Goal: Task Accomplishment & Management: Manage account settings

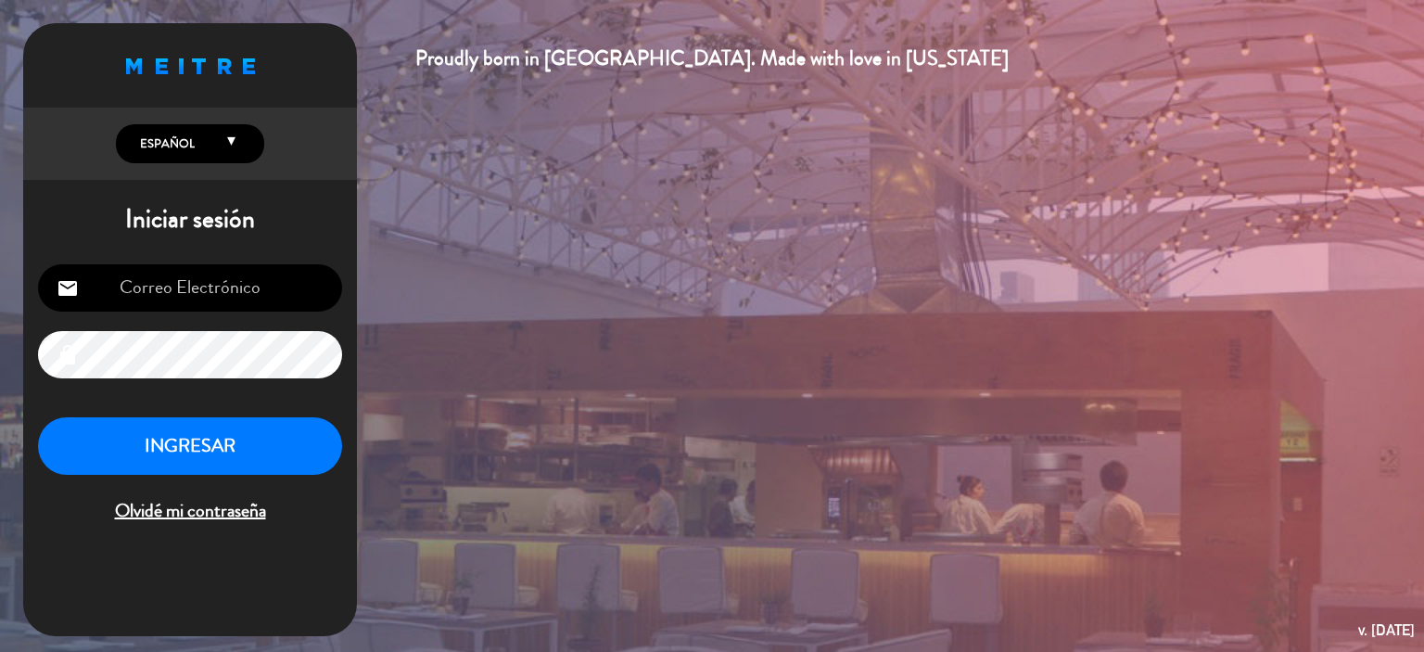
type input "[EMAIL_ADDRESS][DOMAIN_NAME]"
click at [255, 459] on button "INGRESAR" at bounding box center [190, 446] width 304 height 58
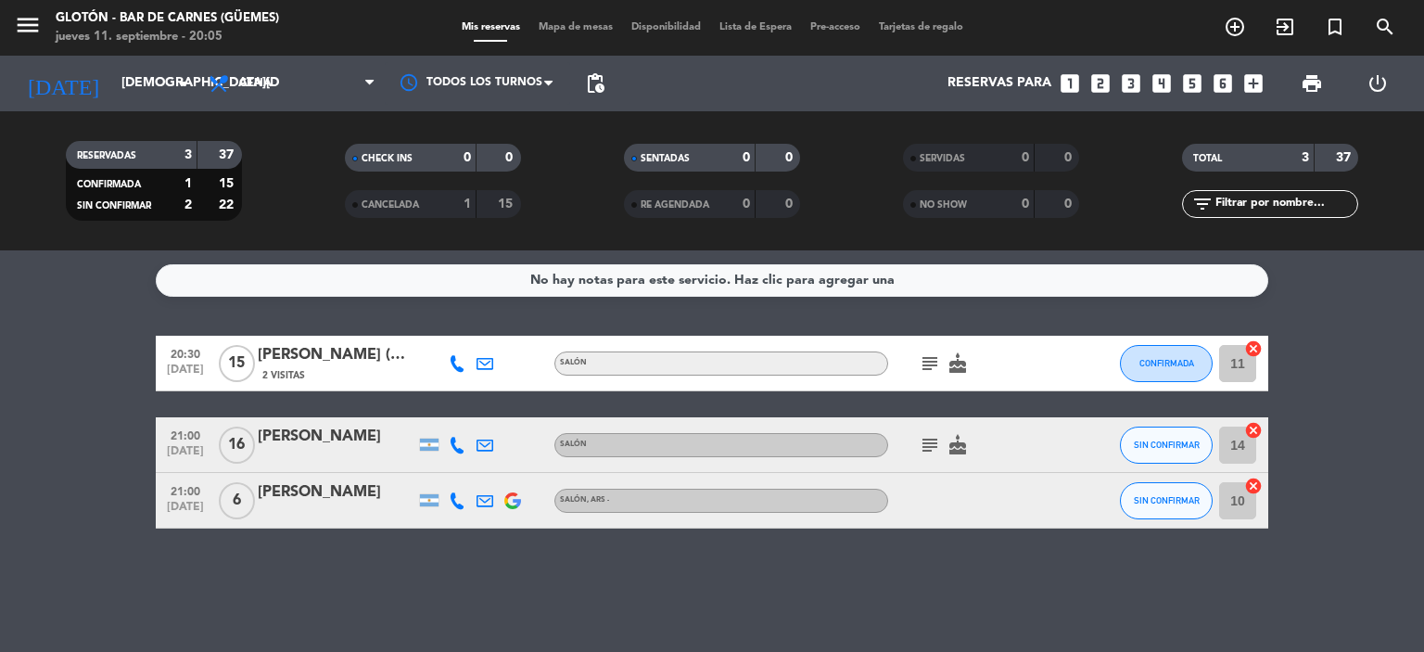
drag, startPoint x: 927, startPoint y: 351, endPoint x: 931, endPoint y: 366, distance: 16.2
click at [927, 351] on div "subject cake" at bounding box center [971, 363] width 167 height 55
click at [931, 366] on icon "subject" at bounding box center [930, 363] width 22 height 22
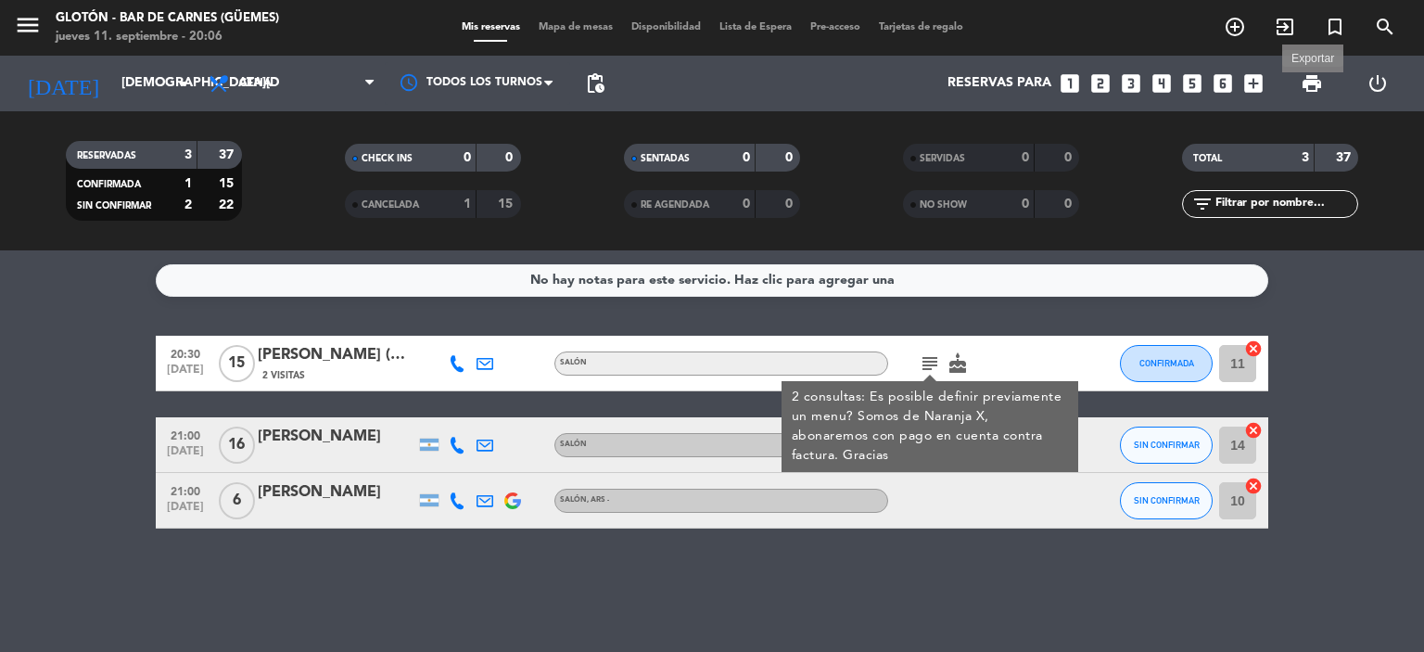
click at [1306, 81] on span "print" at bounding box center [1312, 83] width 22 height 22
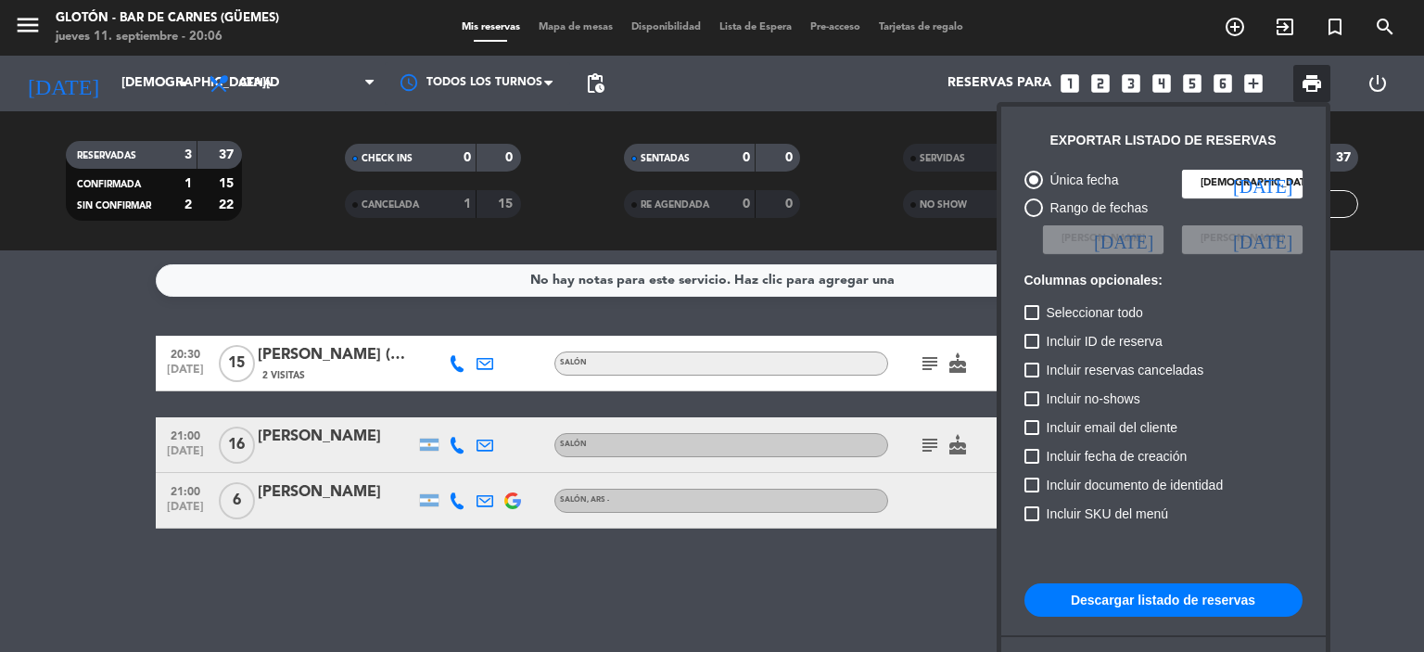
click at [1216, 593] on button "Descargar listado de reservas" at bounding box center [1164, 599] width 278 height 33
click at [1244, 613] on button "Descargar listado de reservas" at bounding box center [1164, 599] width 278 height 33
click at [928, 364] on div at bounding box center [712, 326] width 1424 height 652
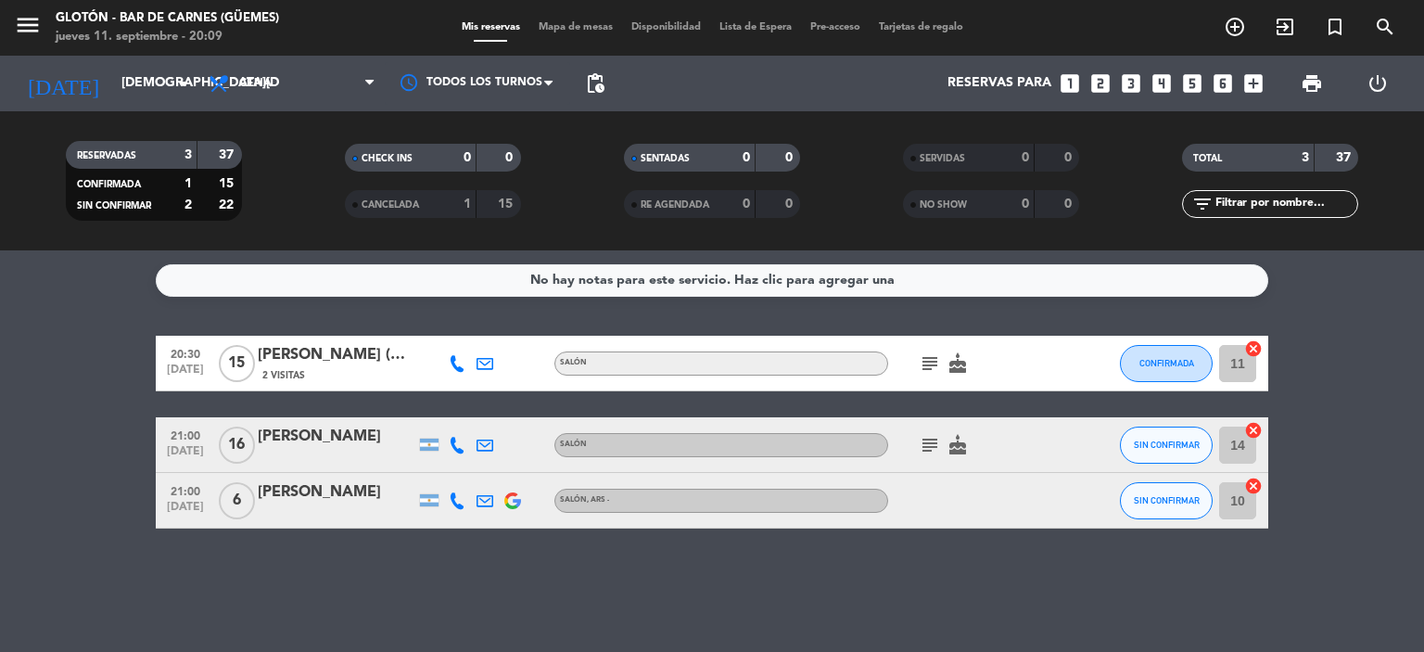
click at [927, 364] on icon "subject" at bounding box center [930, 363] width 22 height 22
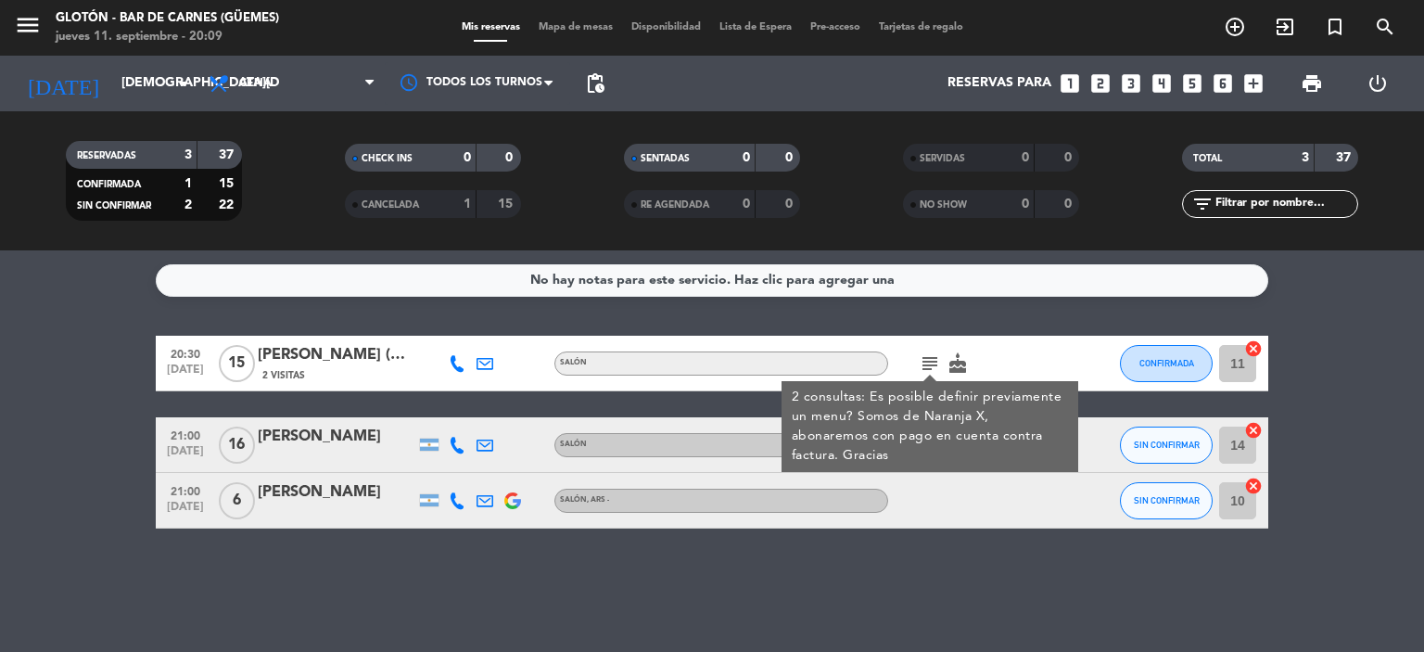
click at [953, 493] on div at bounding box center [971, 500] width 167 height 55
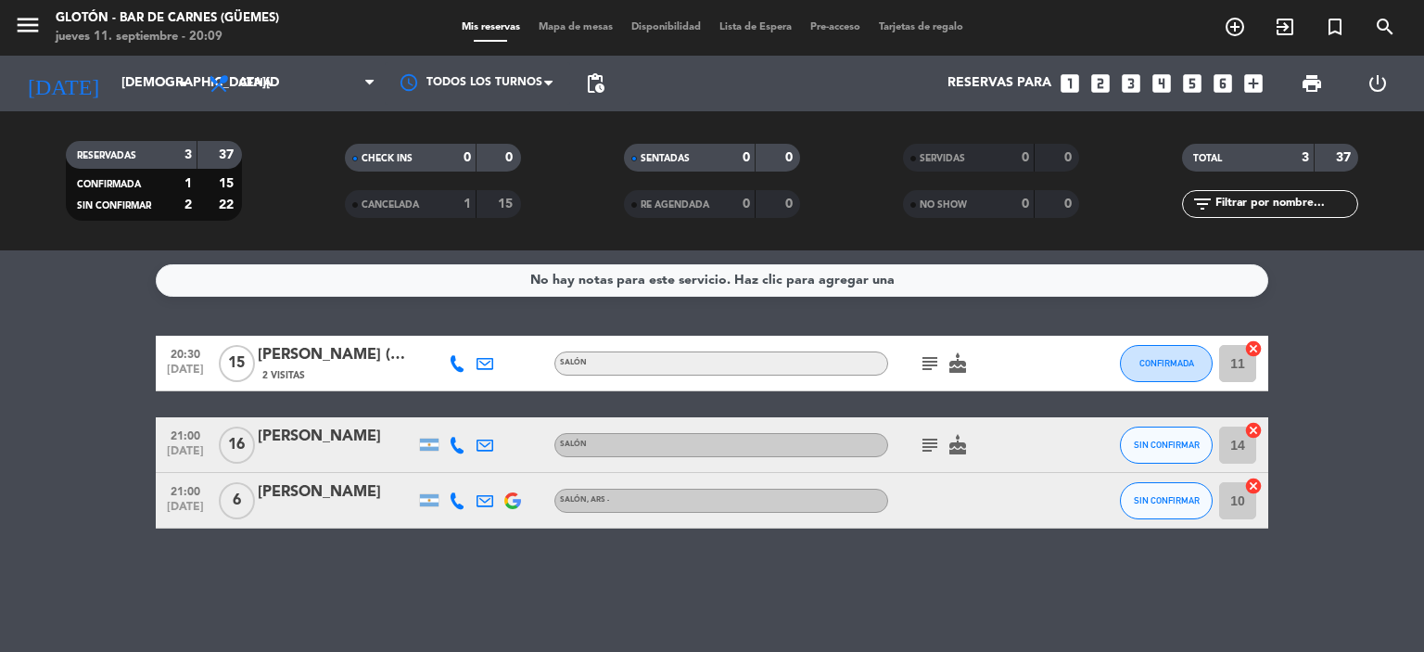
click at [925, 444] on icon "subject" at bounding box center [930, 445] width 22 height 22
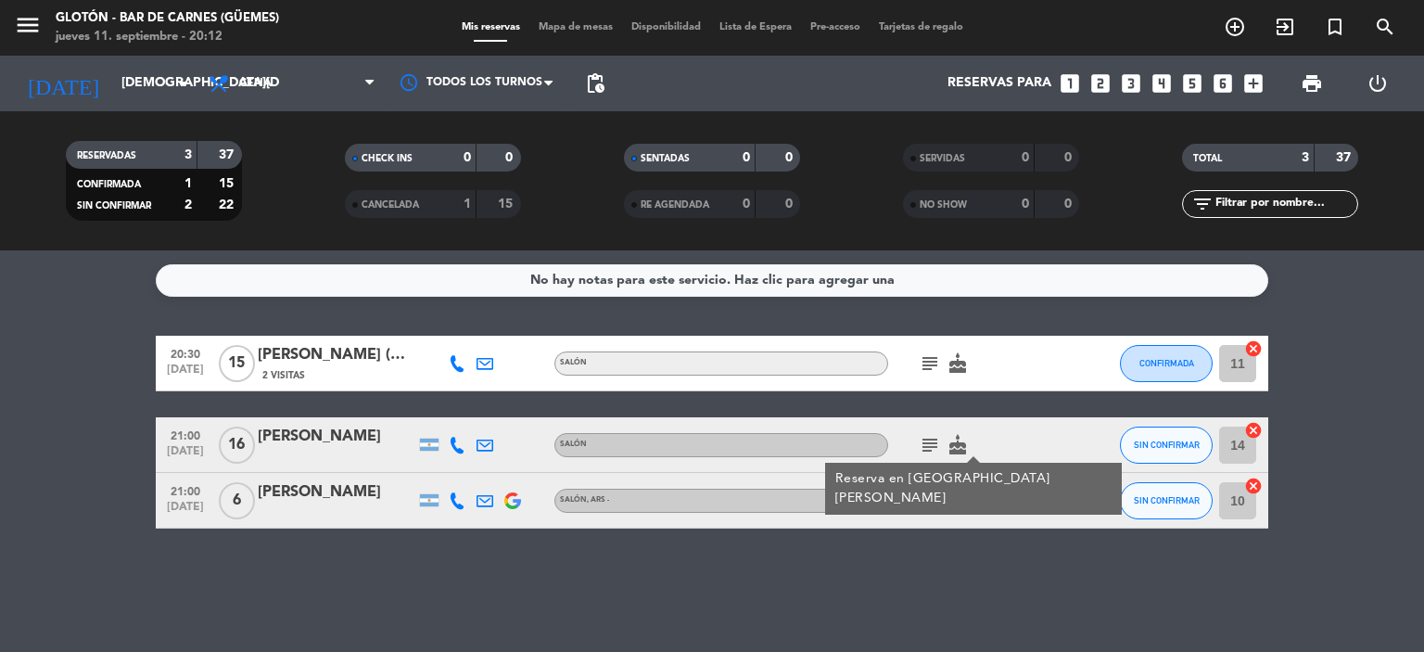
click at [461, 364] on icon at bounding box center [457, 363] width 17 height 17
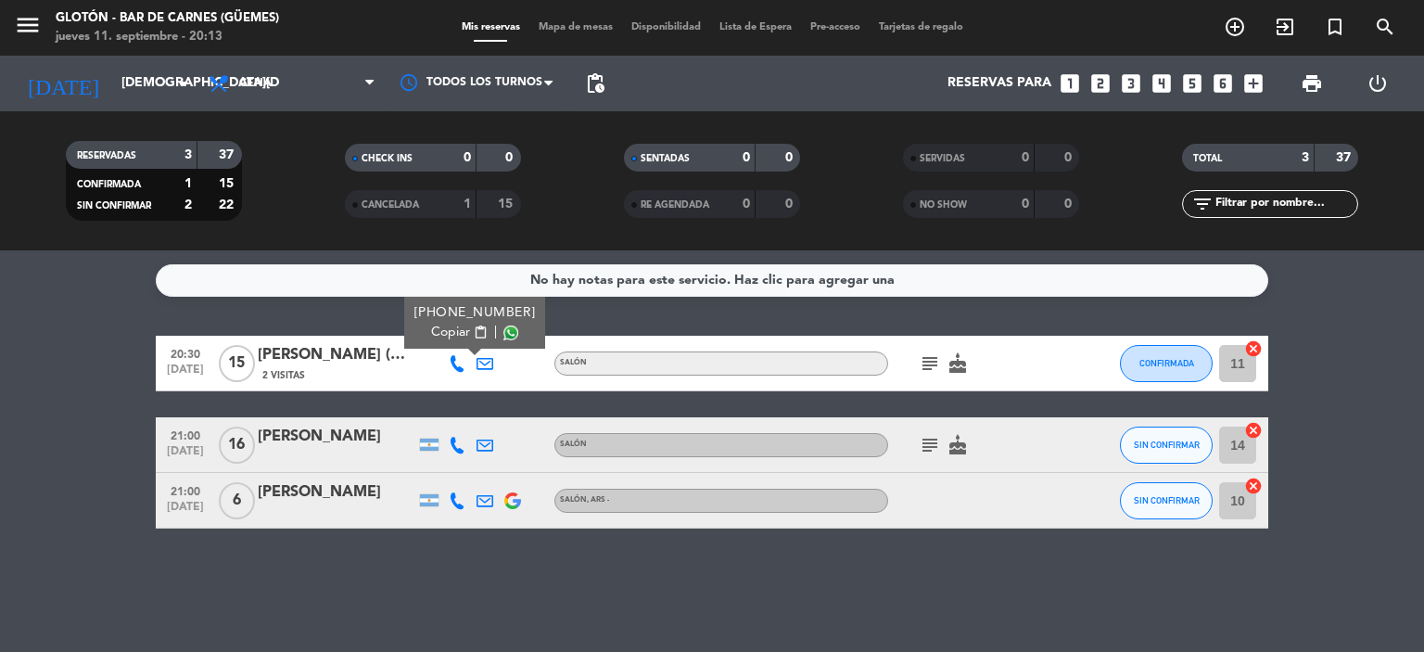
click at [965, 370] on icon "cake" at bounding box center [958, 363] width 22 height 22
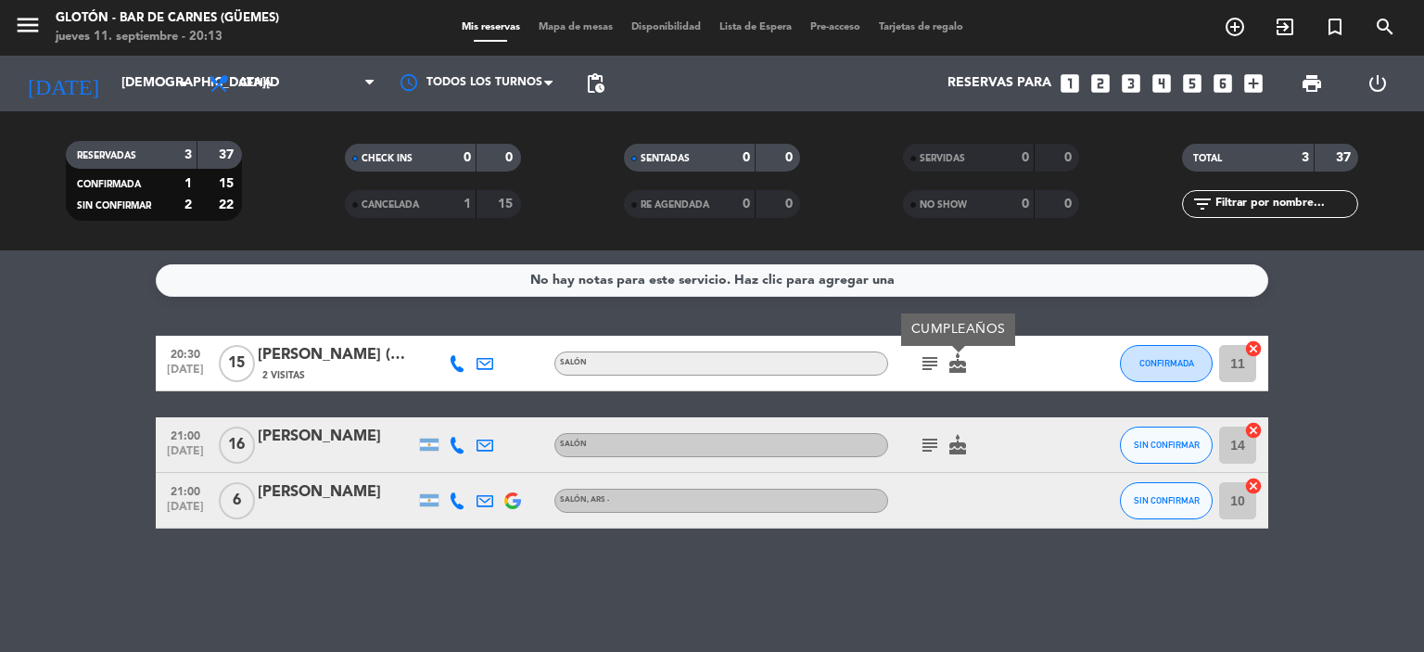
click at [459, 363] on icon at bounding box center [457, 363] width 17 height 17
